Goal: Information Seeking & Learning: Learn about a topic

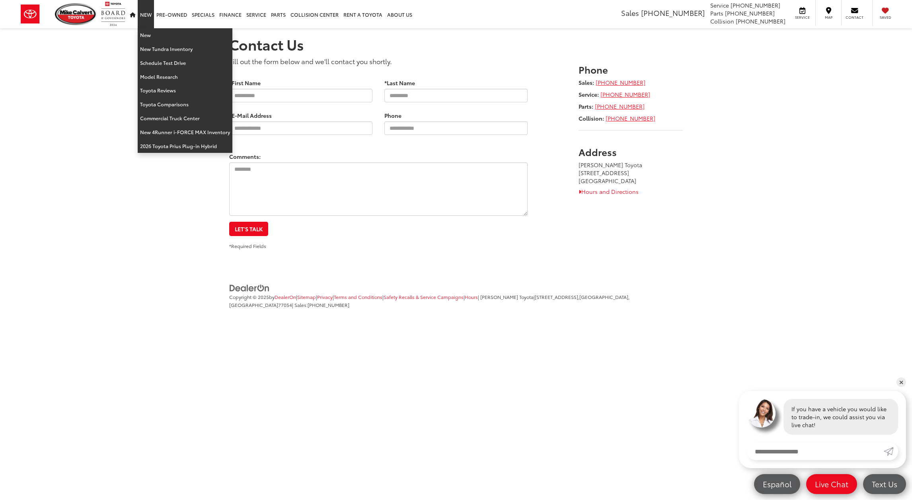
click at [140, 17] on link "New" at bounding box center [146, 14] width 16 height 28
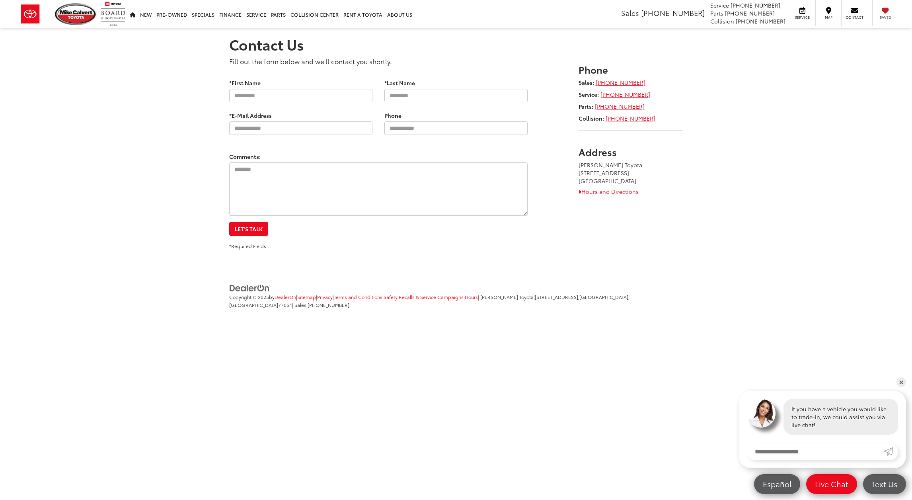
click at [144, 33] on section "Contact Us Fill out the form below and we'll contact you shortly. * Contact Nam…" at bounding box center [456, 138] width 912 height 221
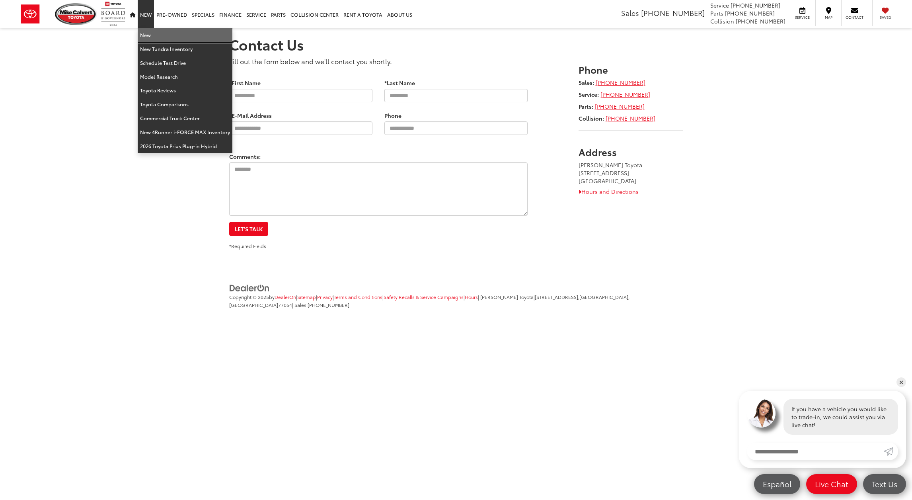
click at [145, 33] on link "New" at bounding box center [185, 35] width 95 height 14
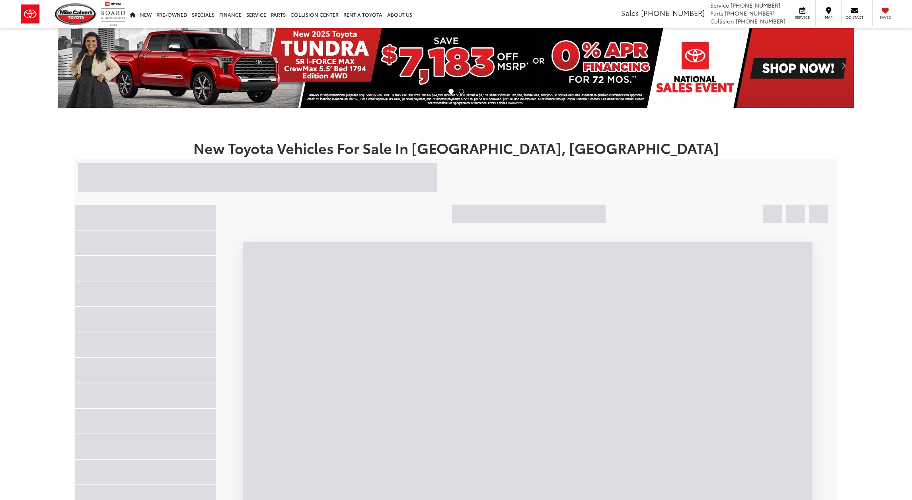
scroll to position [147, 0]
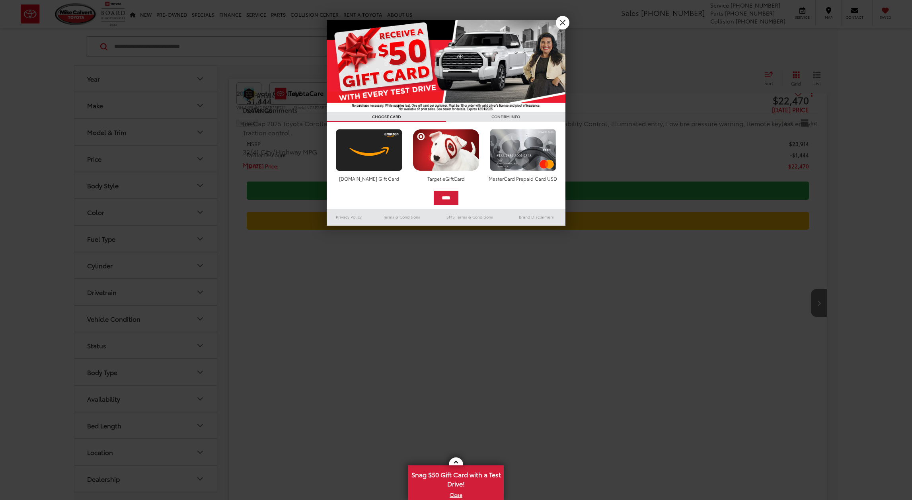
click at [565, 25] on link "X" at bounding box center [563, 23] width 14 height 14
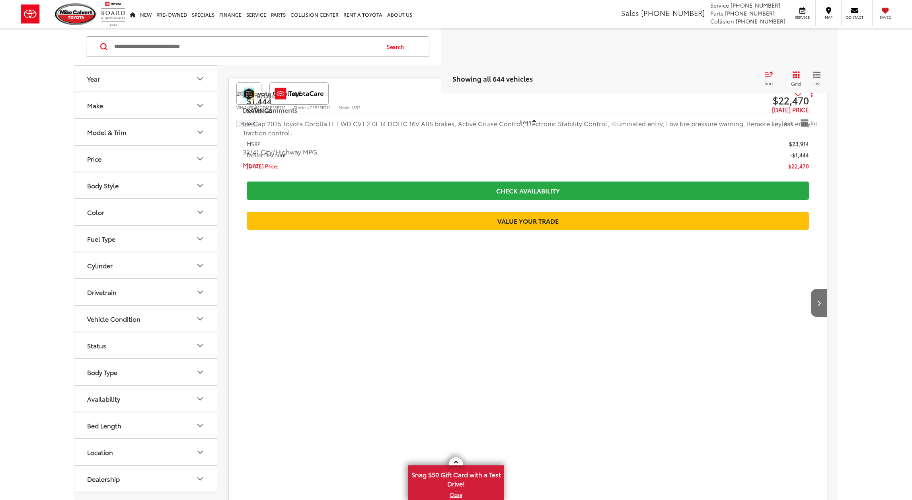
click at [561, 22] on div "Mike Calvert Toyota Sales 713-597-5313 Service 346-577-8734 Parts 713-561-5088 …" at bounding box center [456, 14] width 912 height 28
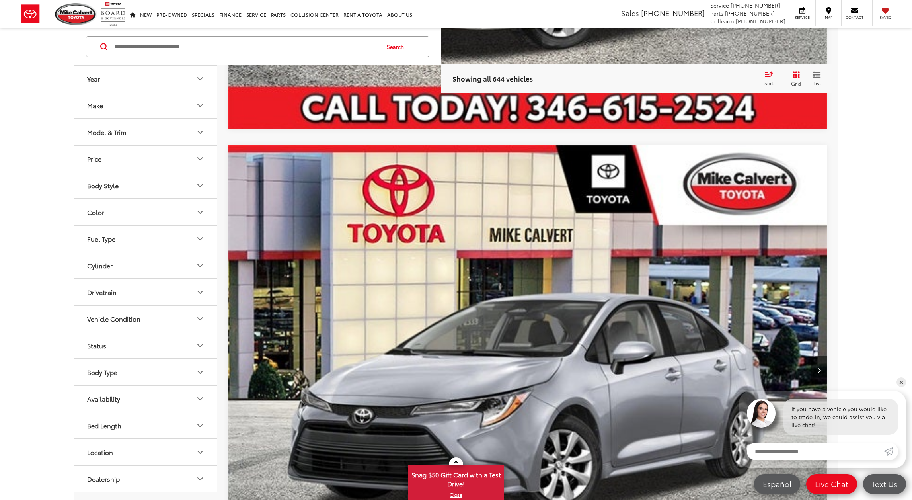
scroll to position [538, 0]
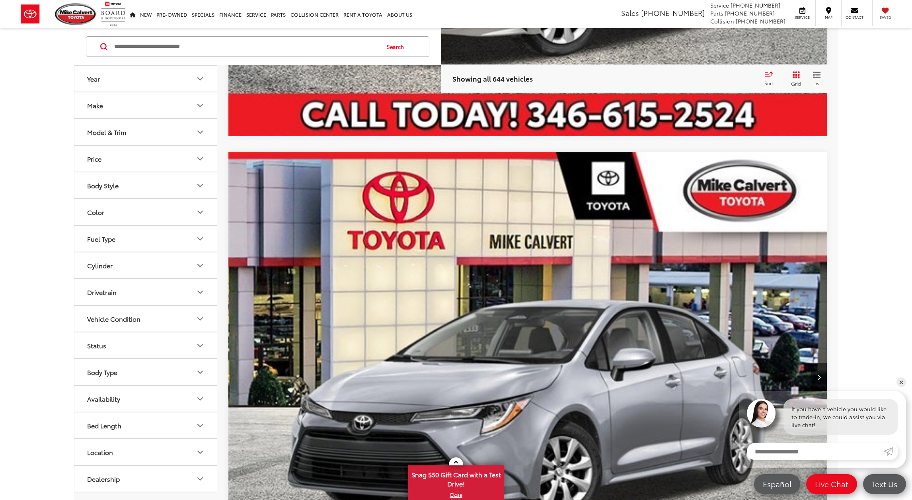
click at [189, 110] on button "Make" at bounding box center [145, 105] width 143 height 26
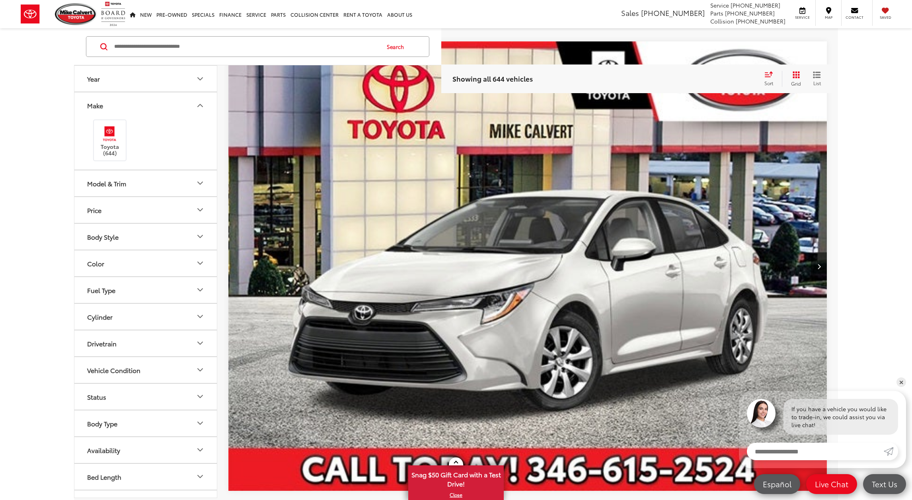
scroll to position [165, 0]
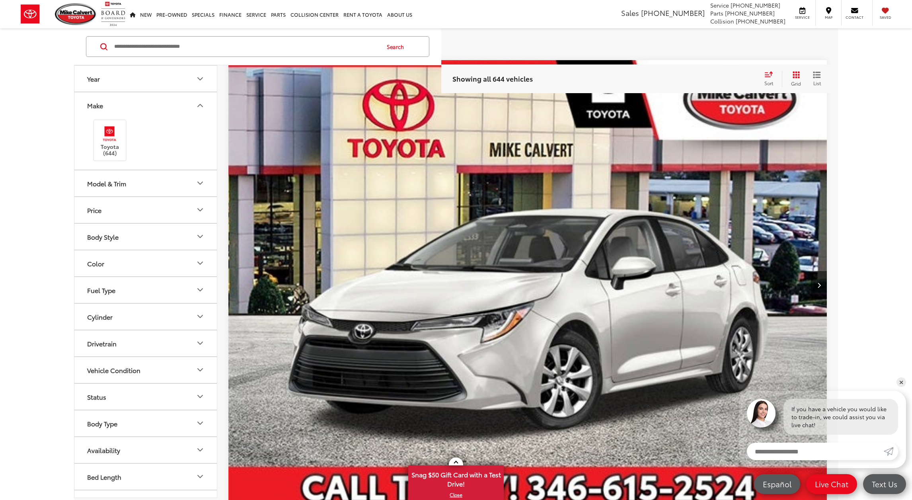
click at [34, 22] on img at bounding box center [30, 14] width 33 height 28
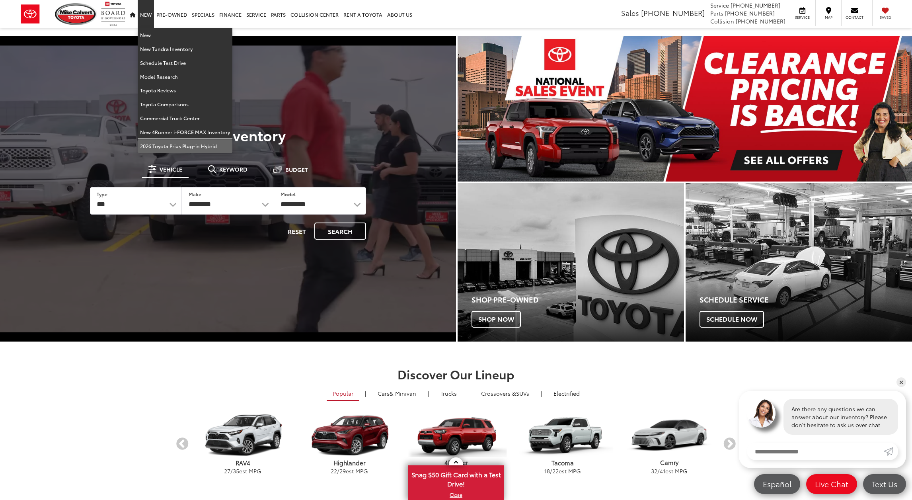
click at [179, 148] on link "2026 Toyota Prius Plug-in Hybrid" at bounding box center [185, 146] width 95 height 14
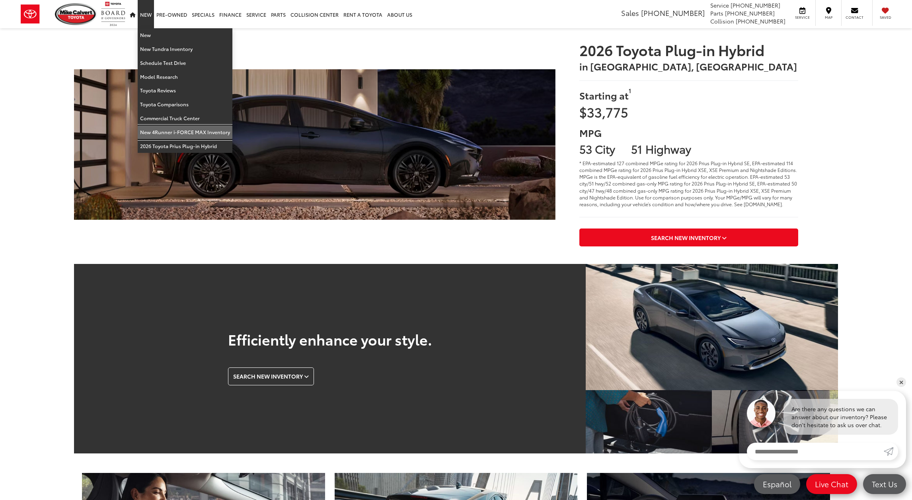
click at [190, 130] on link "New 4Runner i-FORCE MAX Inventory" at bounding box center [185, 132] width 95 height 14
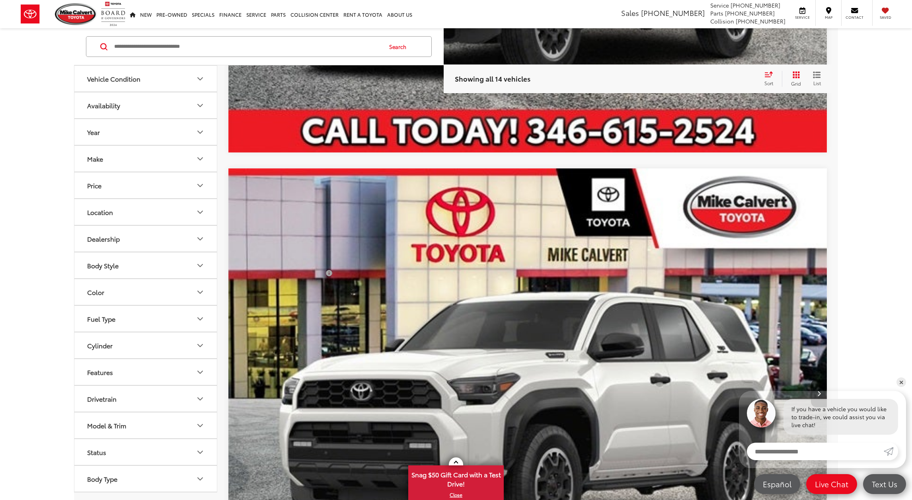
scroll to position [4241, 0]
click at [160, 80] on button "Vehicle Condition" at bounding box center [145, 79] width 143 height 26
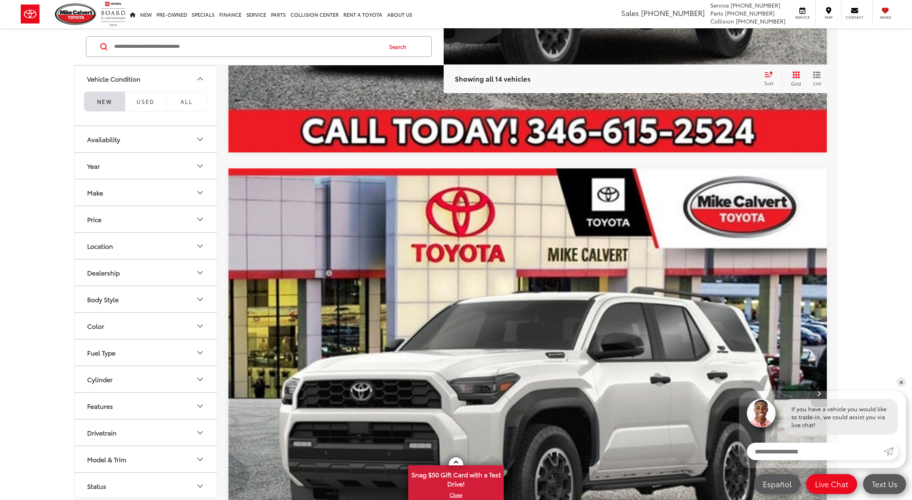
click at [141, 144] on button "Availability" at bounding box center [145, 139] width 143 height 26
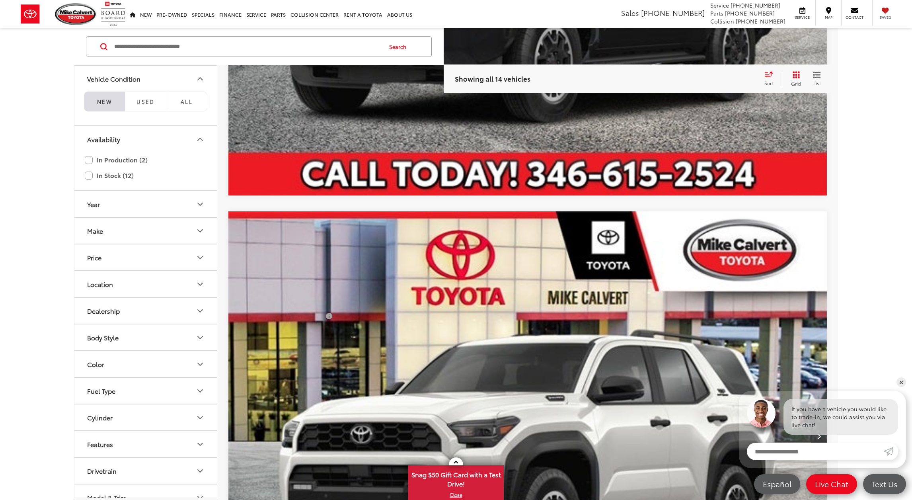
scroll to position [4195, 0]
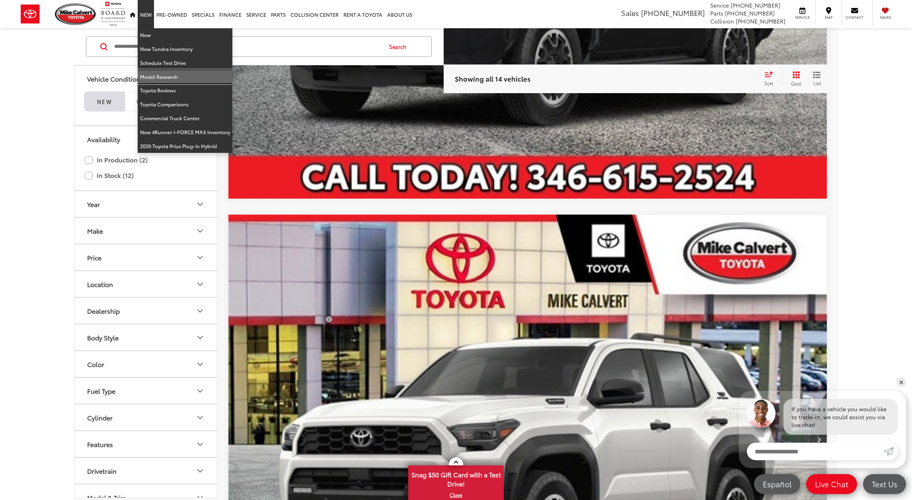
click at [170, 79] on link "Model Research" at bounding box center [185, 77] width 95 height 14
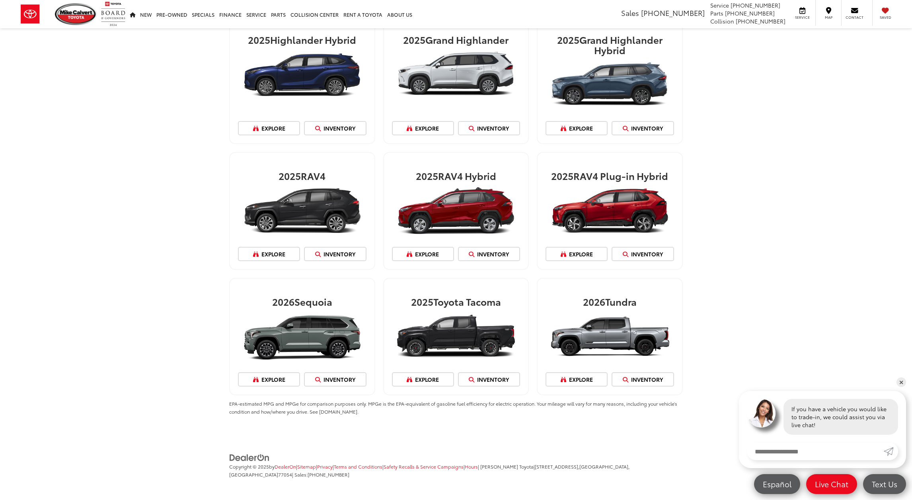
scroll to position [796, 0]
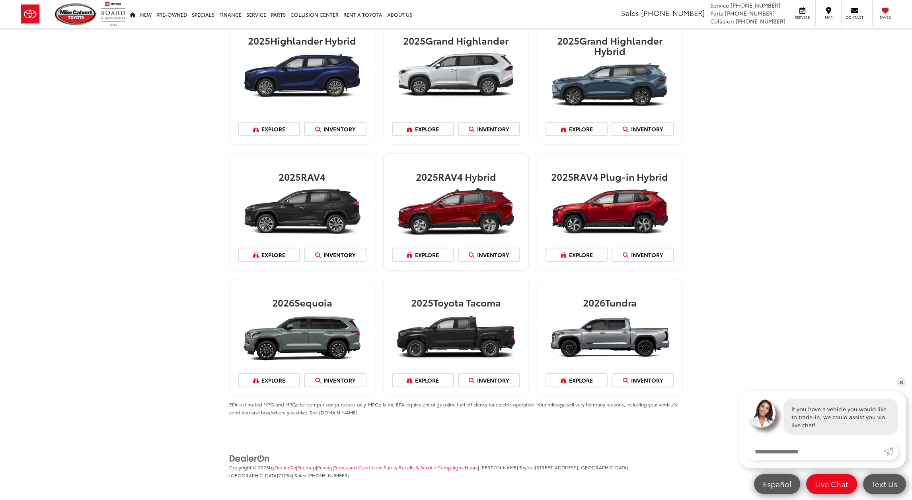
click at [483, 198] on img at bounding box center [456, 211] width 129 height 55
click at [490, 248] on link "Inventory" at bounding box center [489, 254] width 62 height 14
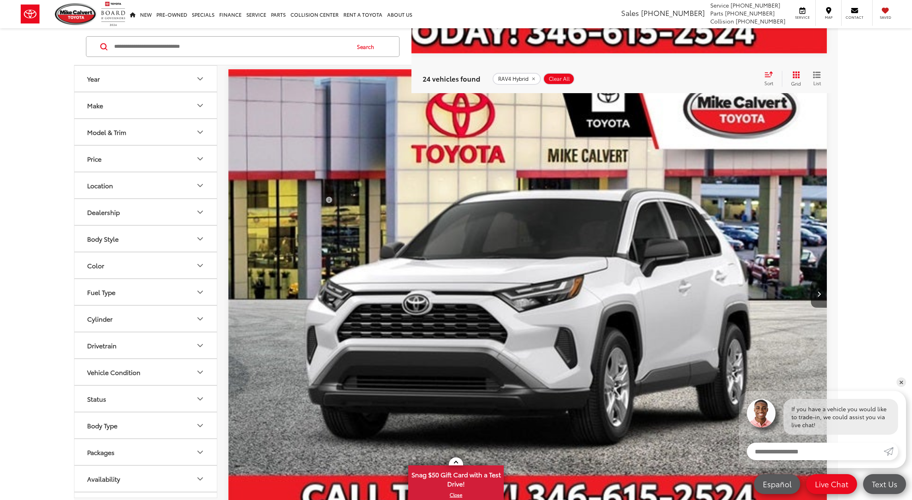
scroll to position [1525, 0]
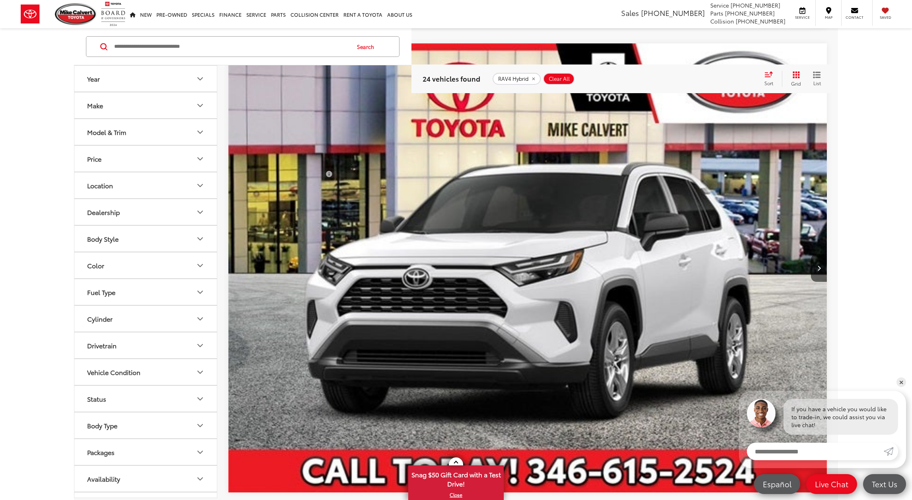
click at [502, 220] on img "2025 Toyota RAV4 Hybrid Hybrid LE 0" at bounding box center [528, 268] width 600 height 450
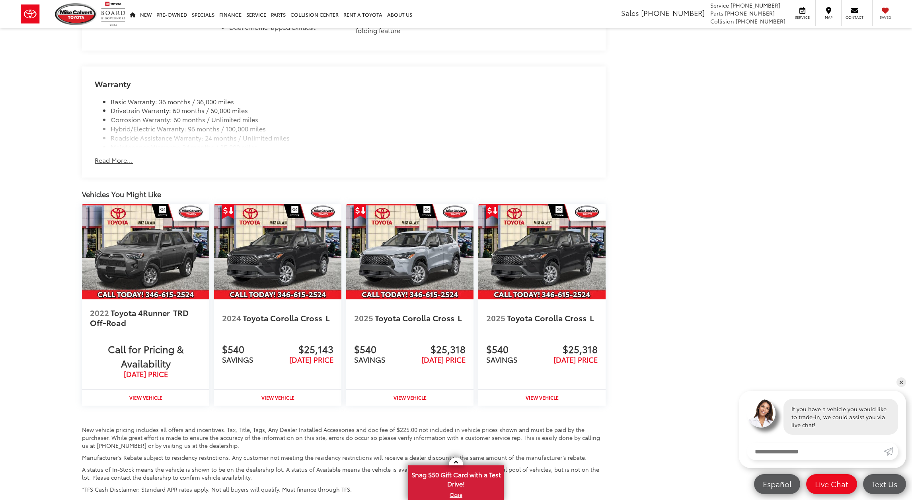
scroll to position [1027, 0]
